Goal: Task Accomplishment & Management: Manage account settings

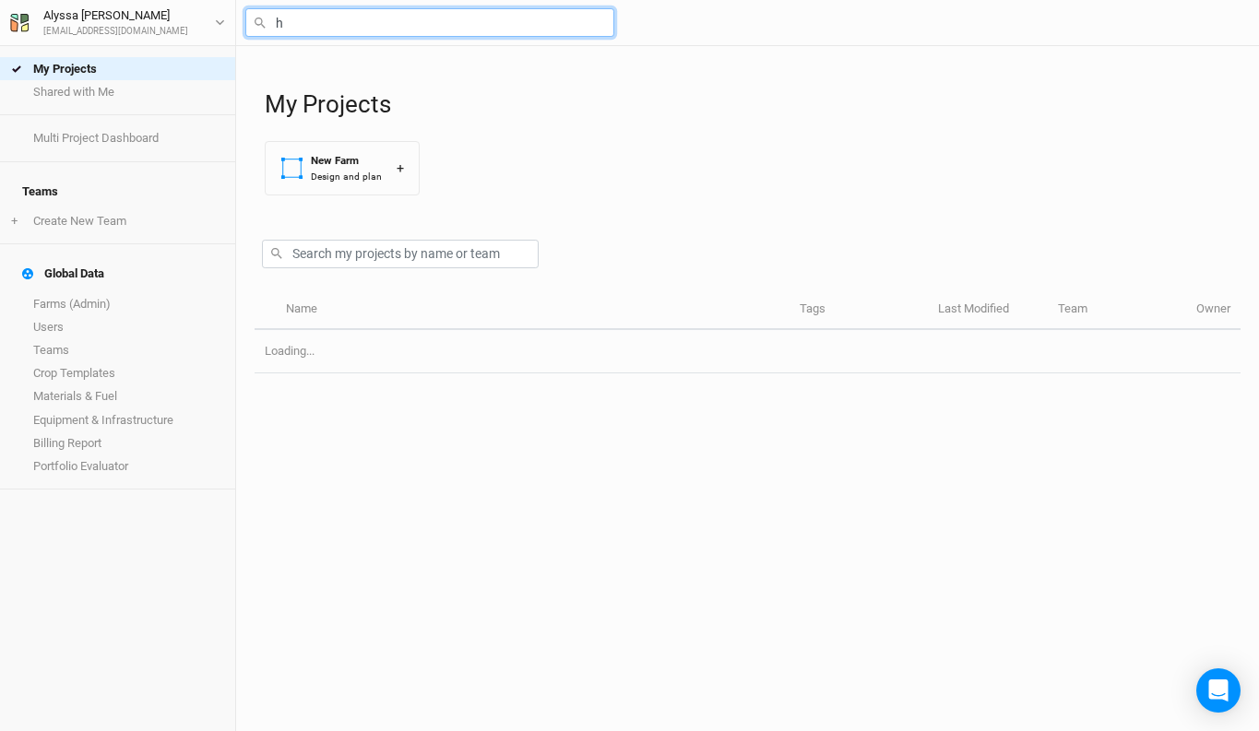
click at [441, 18] on input "h" at bounding box center [429, 22] width 369 height 29
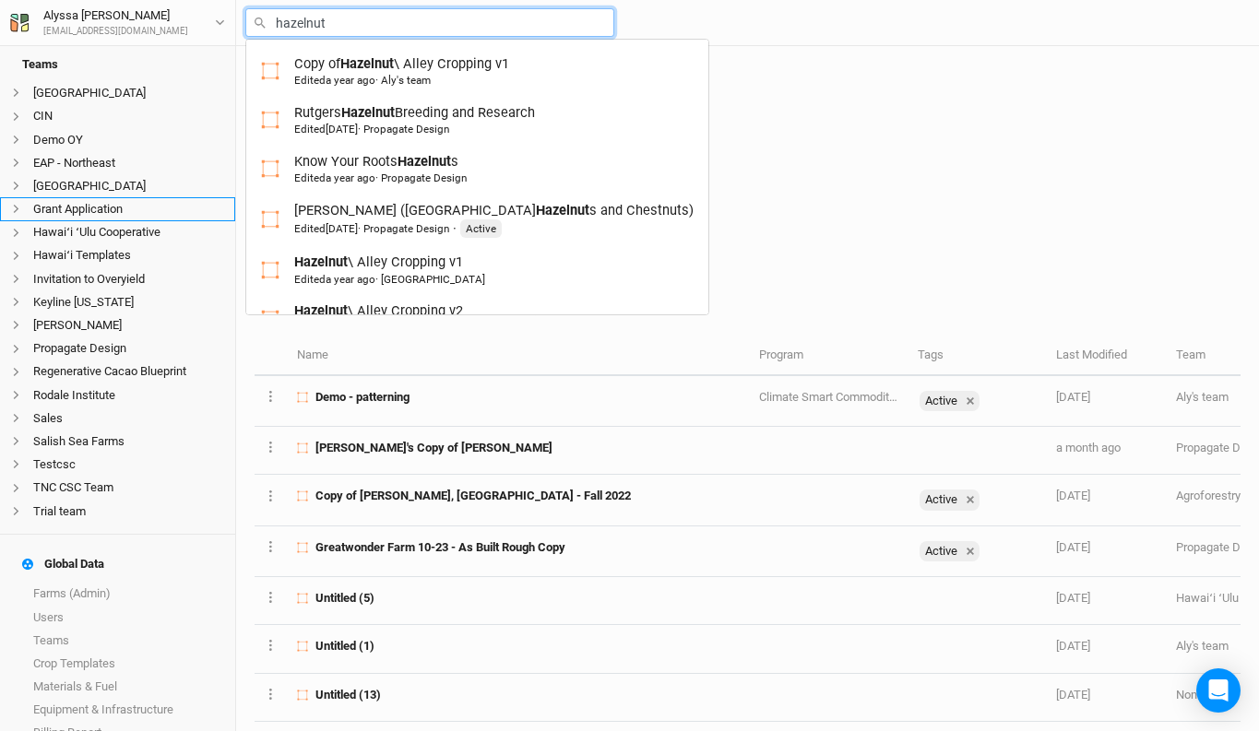
scroll to position [481, 0]
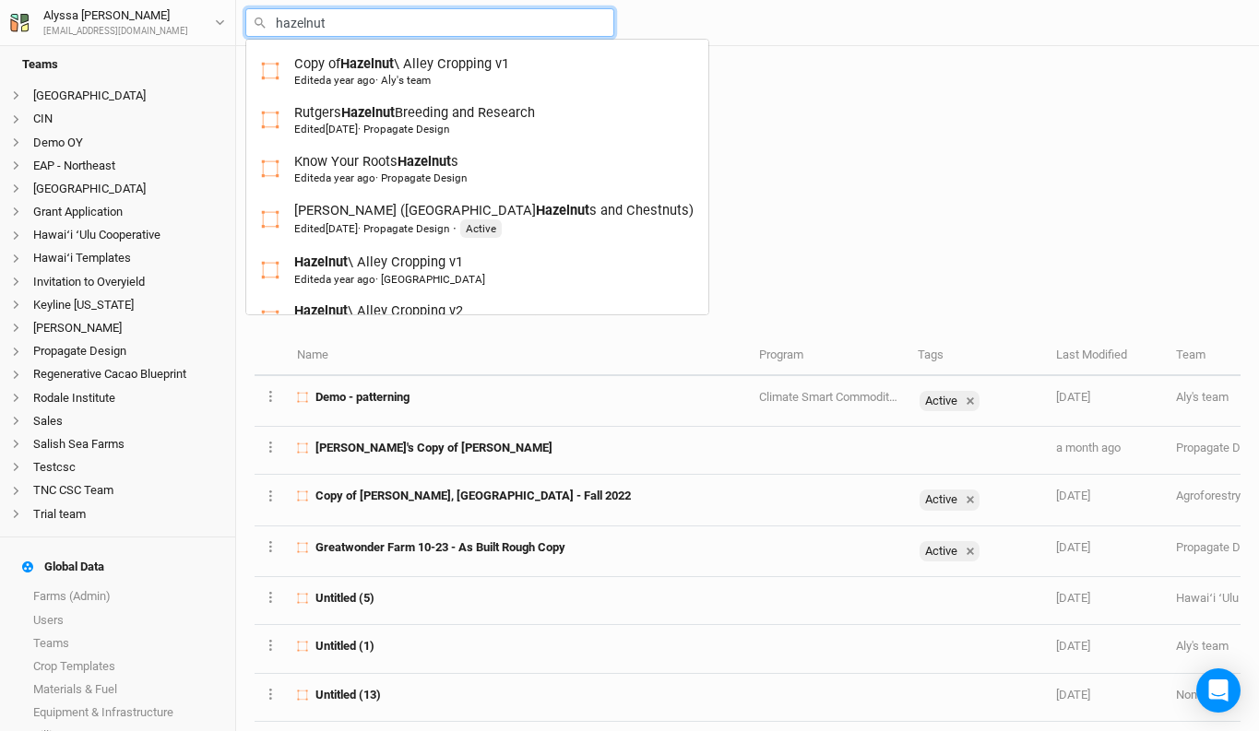
click at [322, 42] on div "Copy of Hazelnut \ Alley Cropping v1 Edited a year ago · Aly's team Rutgers Haz…" at bounding box center [477, 177] width 464 height 277
click at [324, 38] on div "hazelnut Copy of Hazelnut \ Alley Cropping v1 Edited a year ago · [PERSON_NAME]…" at bounding box center [747, 23] width 1023 height 46
click at [324, 17] on input "hazelnut" at bounding box center [429, 22] width 369 height 29
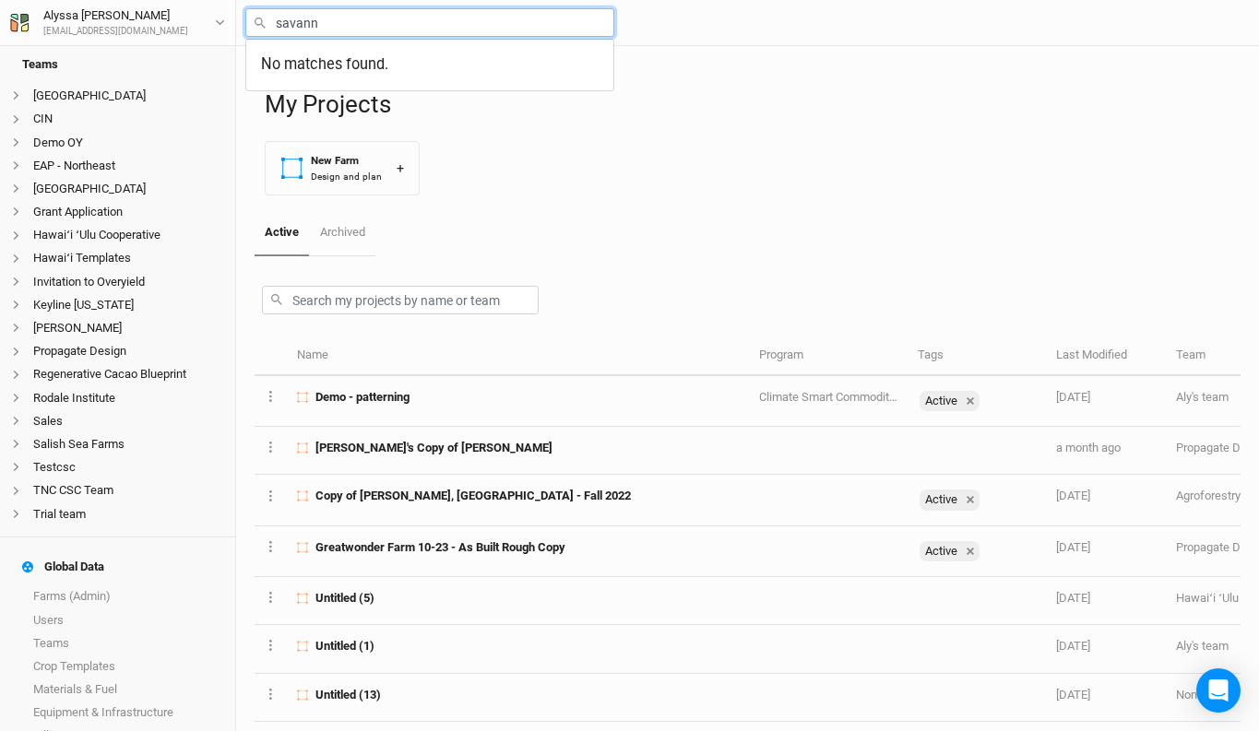
type input "savanna"
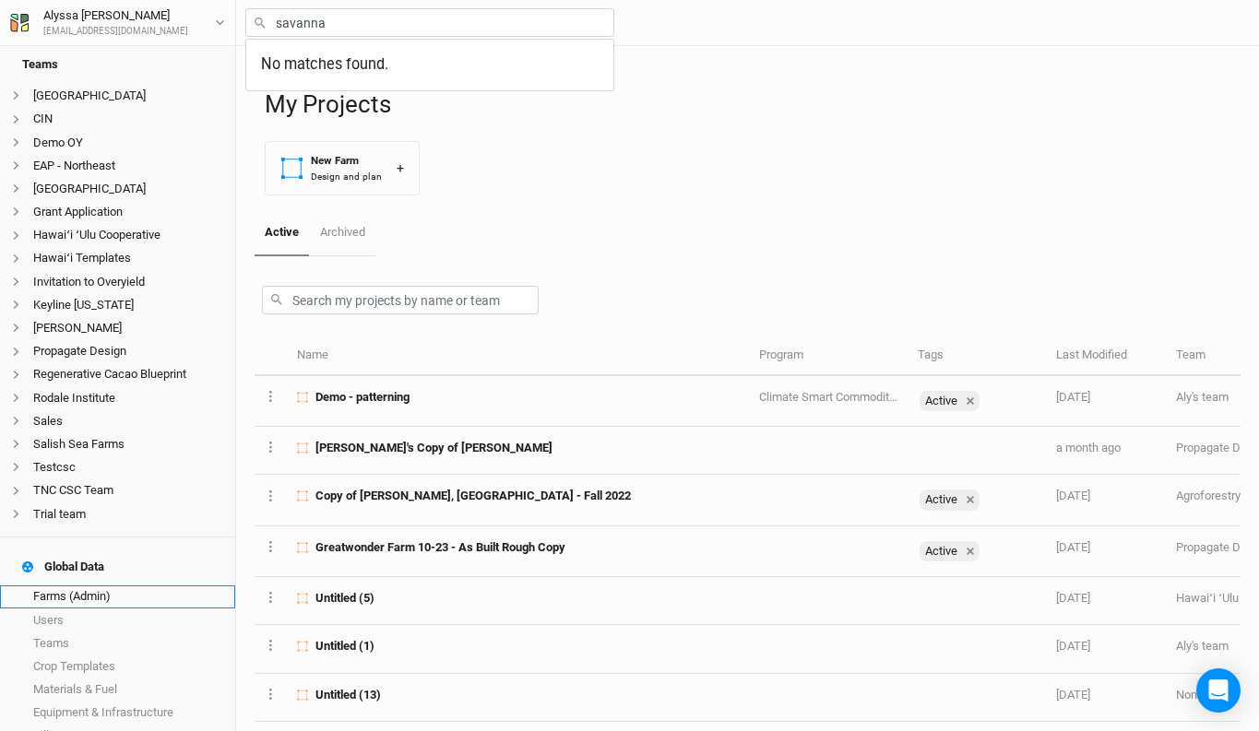
click at [101, 585] on link "Farms (Admin)" at bounding box center [117, 596] width 235 height 23
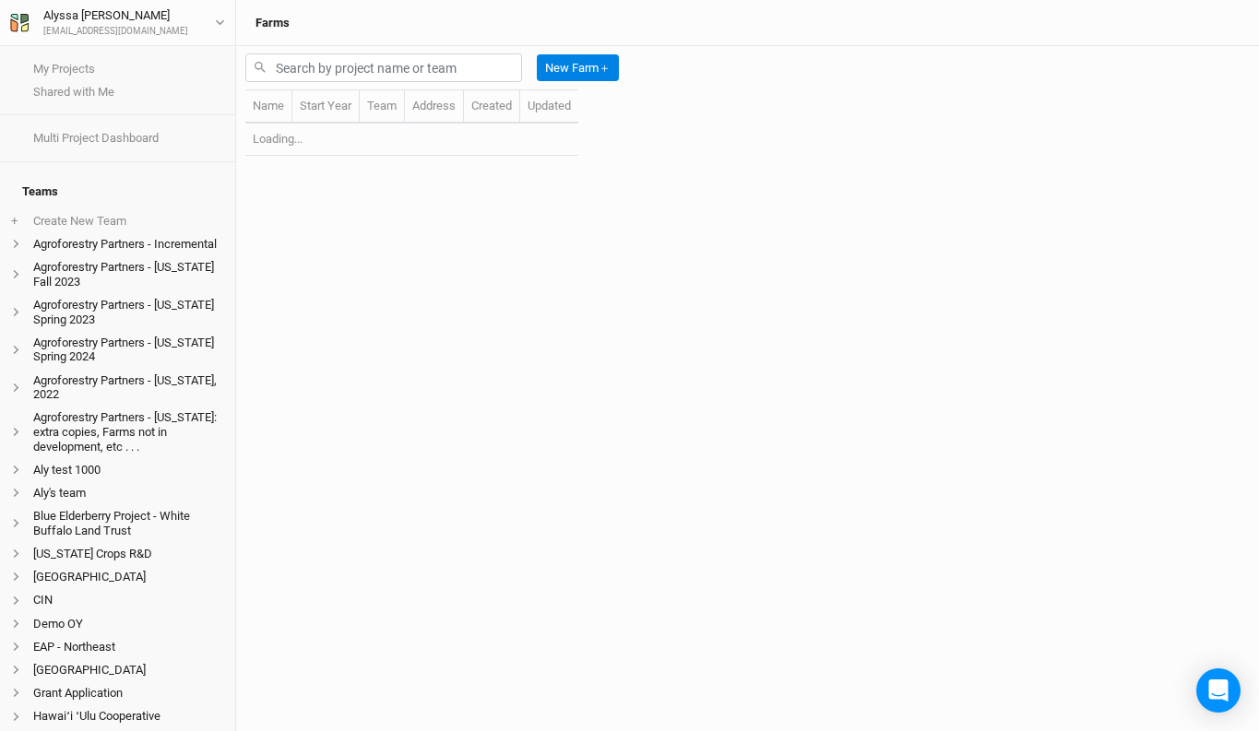
click at [350, 52] on div "New Farm ＋" at bounding box center [435, 67] width 381 height 43
click at [370, 65] on input "text" at bounding box center [383, 67] width 277 height 29
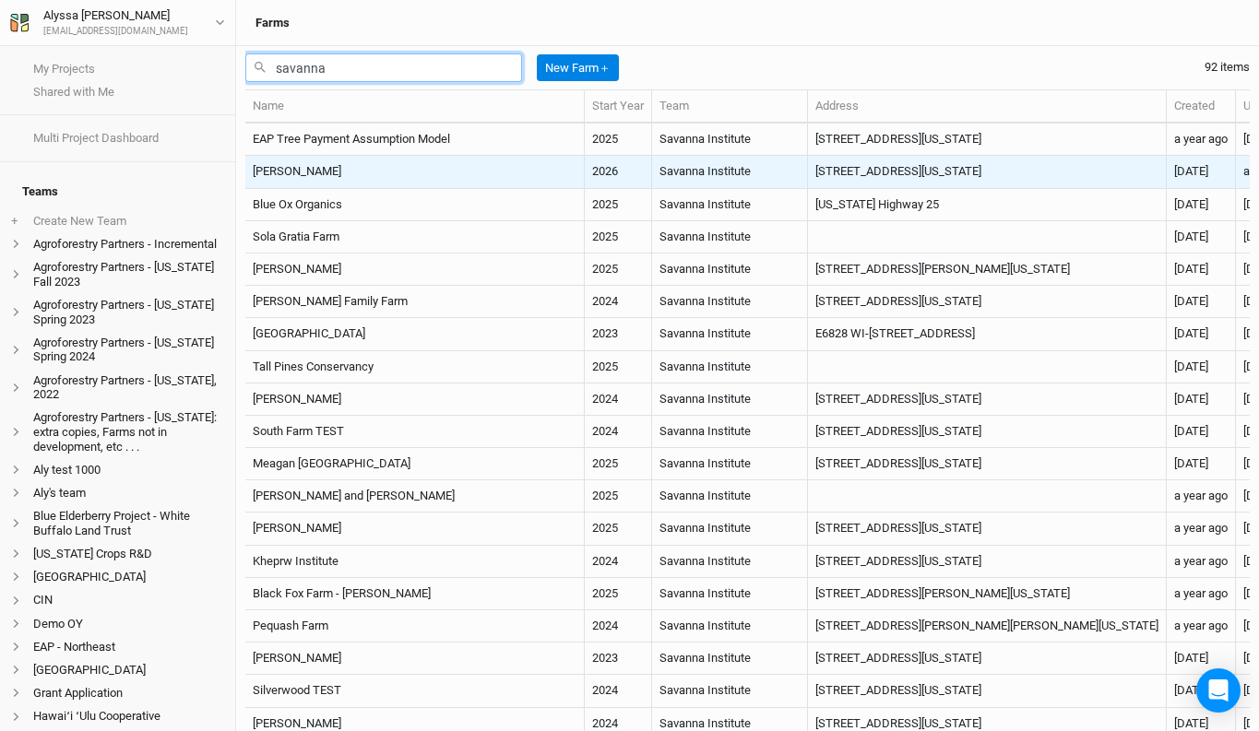
type input "savanna"
click at [652, 169] on td "Savanna Institute" at bounding box center [730, 172] width 156 height 32
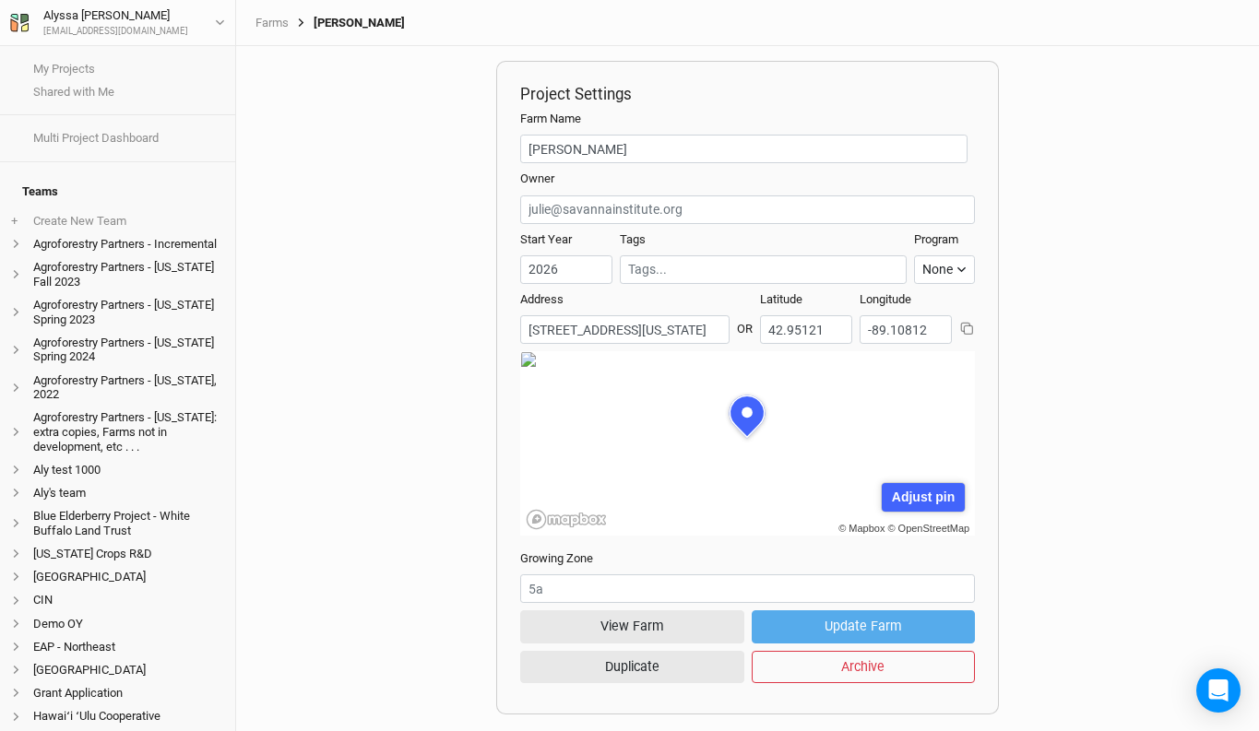
scroll to position [92, 227]
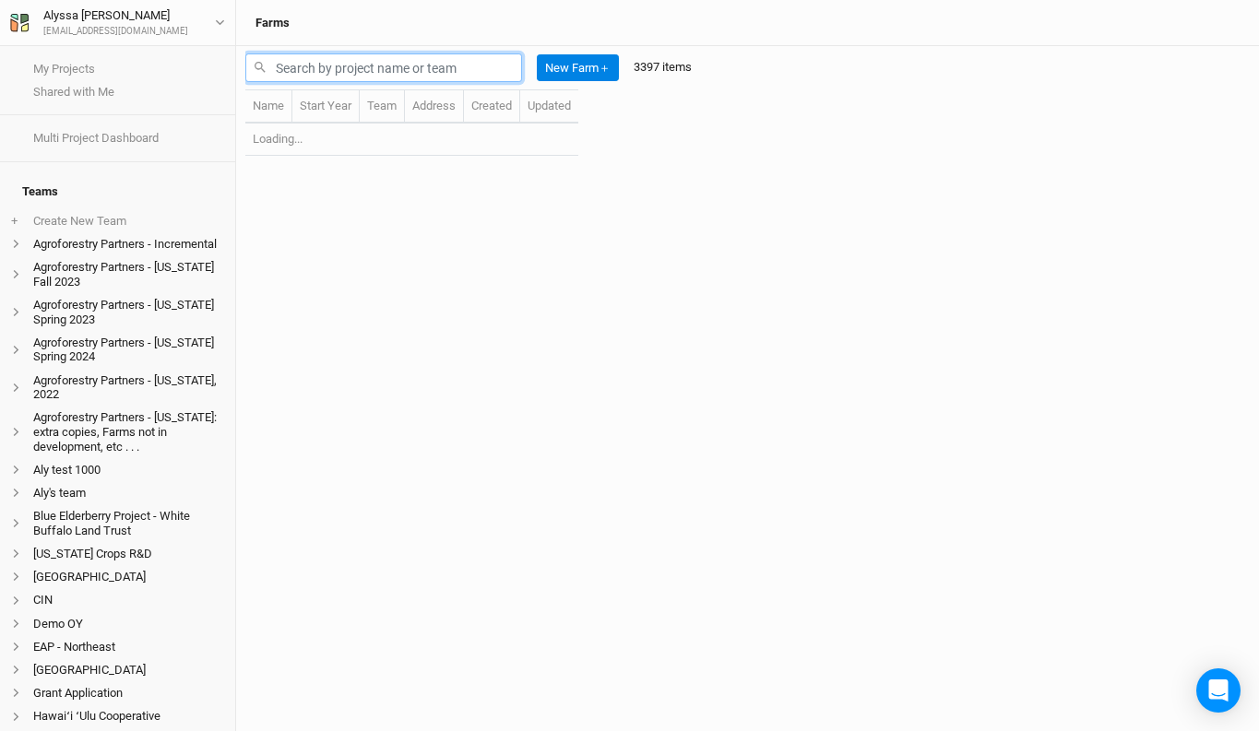
click at [395, 57] on input "text" at bounding box center [383, 67] width 277 height 29
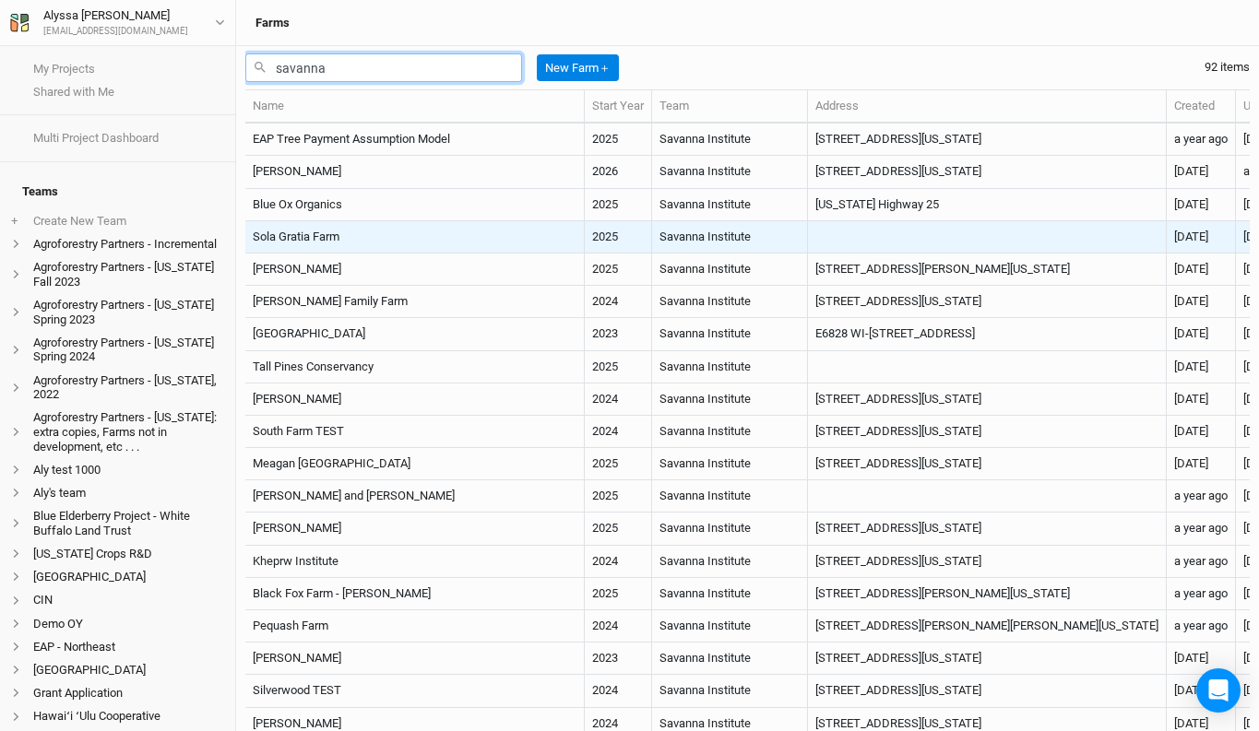
type input "savanna"
click at [355, 241] on td "Sola Gratia Farm" at bounding box center [414, 237] width 339 height 32
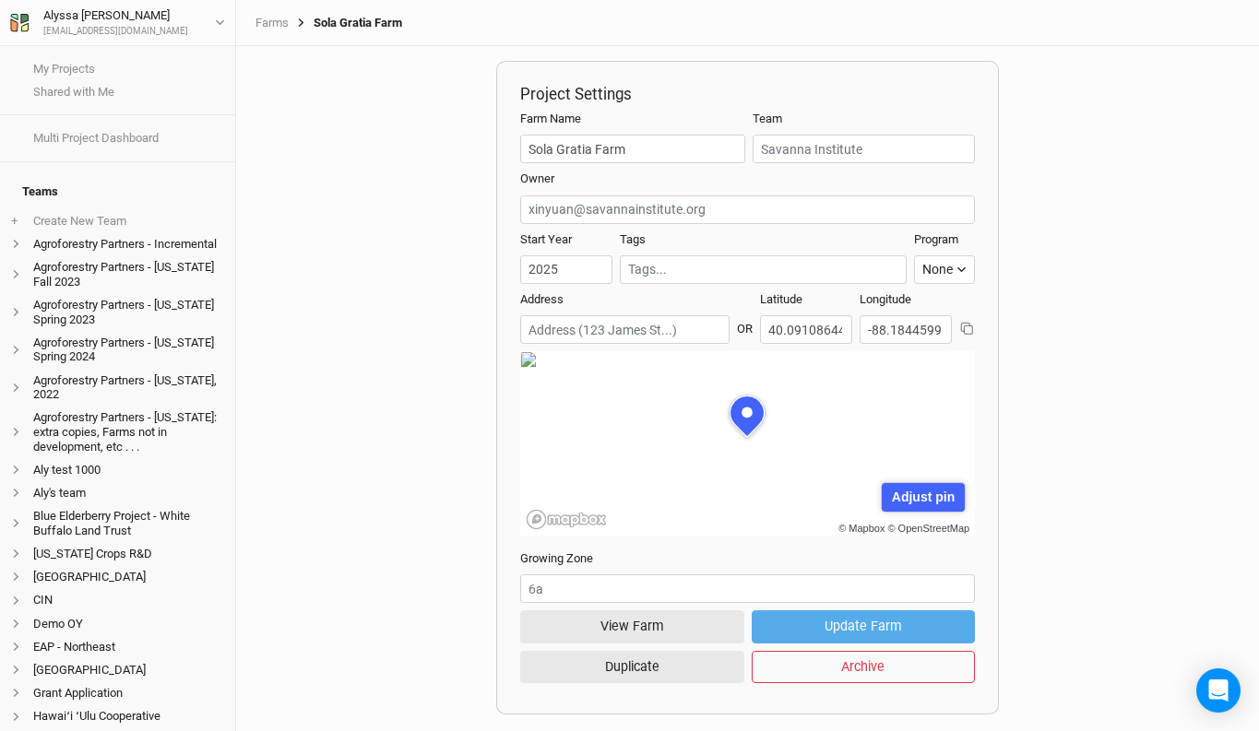
scroll to position [92, 227]
click at [585, 621] on button "View Farm" at bounding box center [631, 626] width 223 height 32
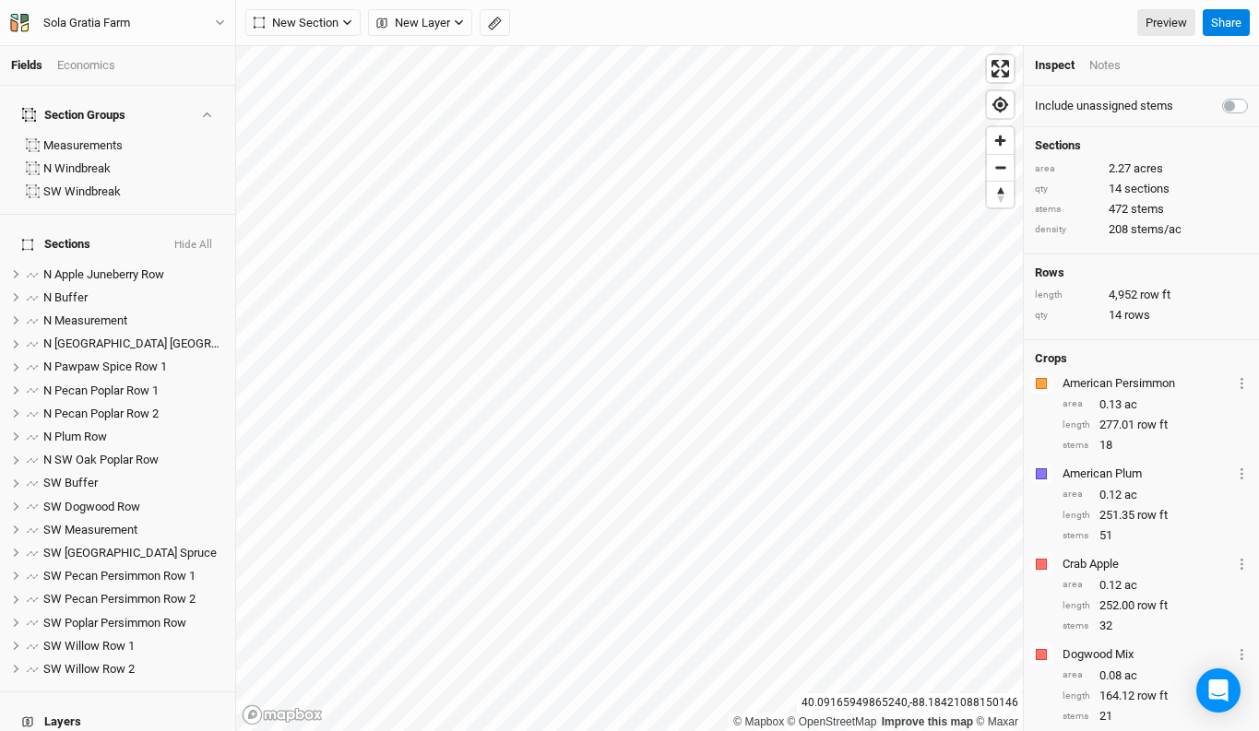
click at [1255, 95] on label at bounding box center [1255, 95] width 0 height 0
click at [1236, 101] on input "checkbox" at bounding box center [1229, 104] width 15 height 18
click at [1255, 95] on label at bounding box center [1255, 95] width 0 height 0
click at [1236, 101] on input "checkbox" at bounding box center [1229, 104] width 15 height 18
checkbox input "false"
